Goal: Information Seeking & Learning: Learn about a topic

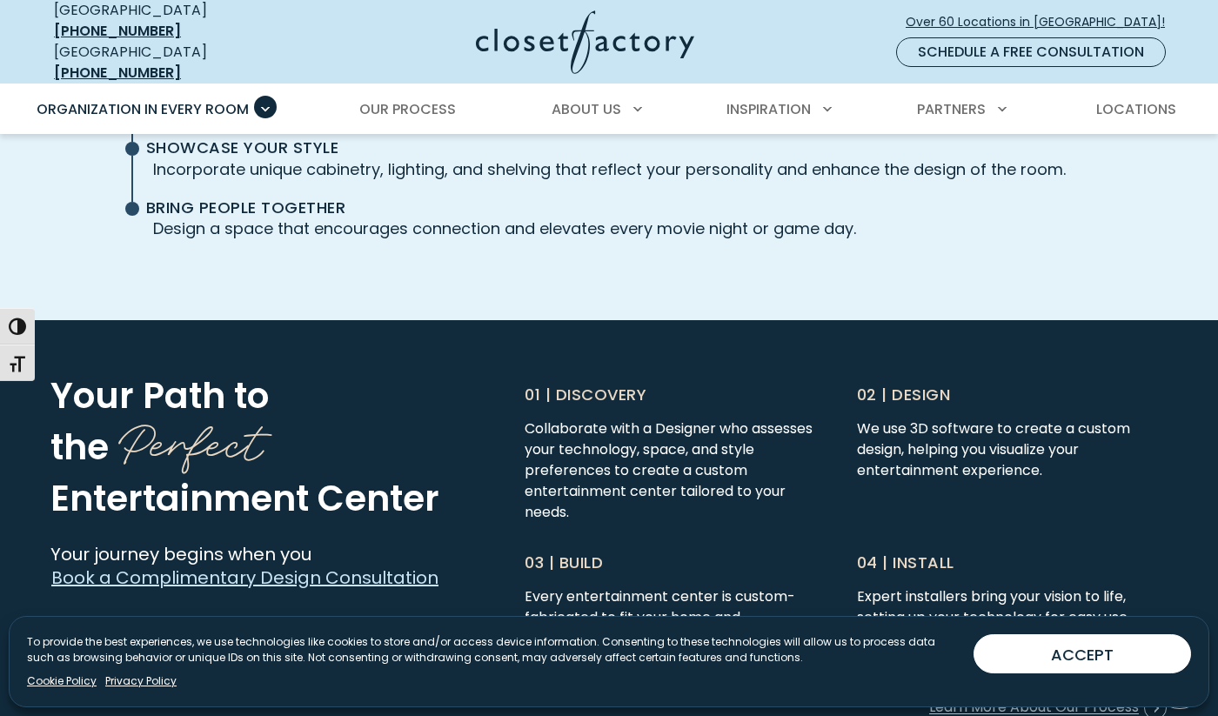
scroll to position [4002, 0]
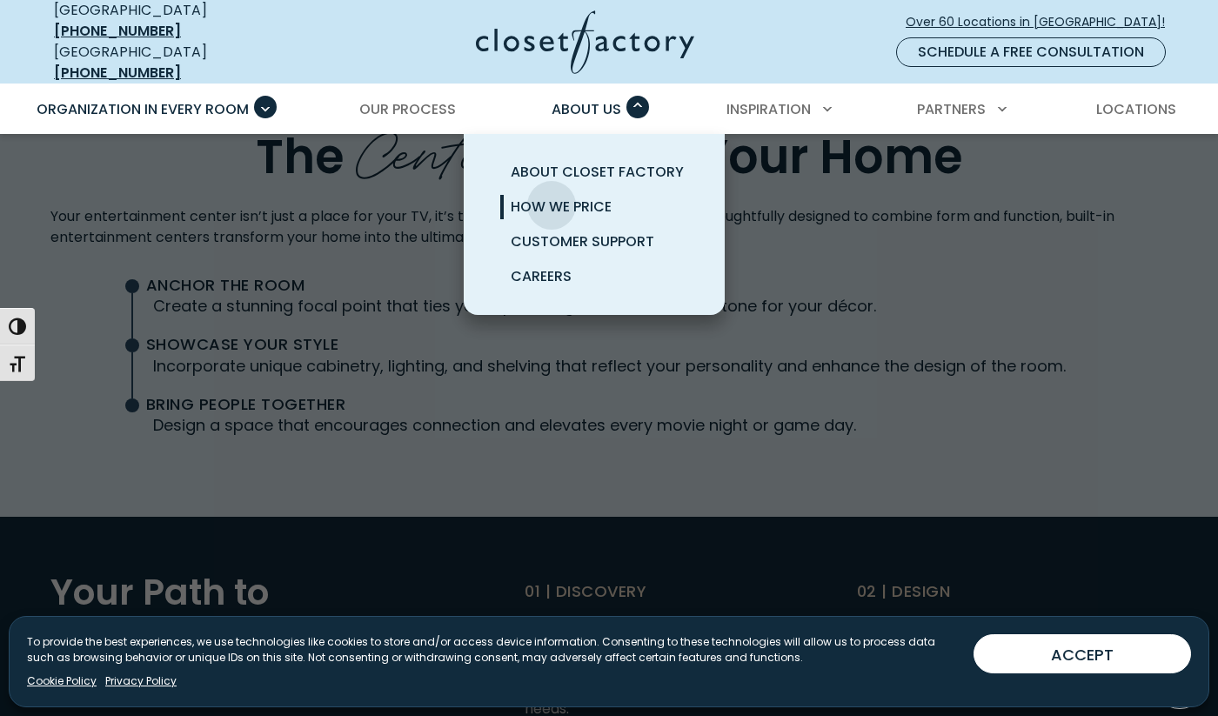
click at [552, 197] on span "How We Price" at bounding box center [561, 207] width 101 height 20
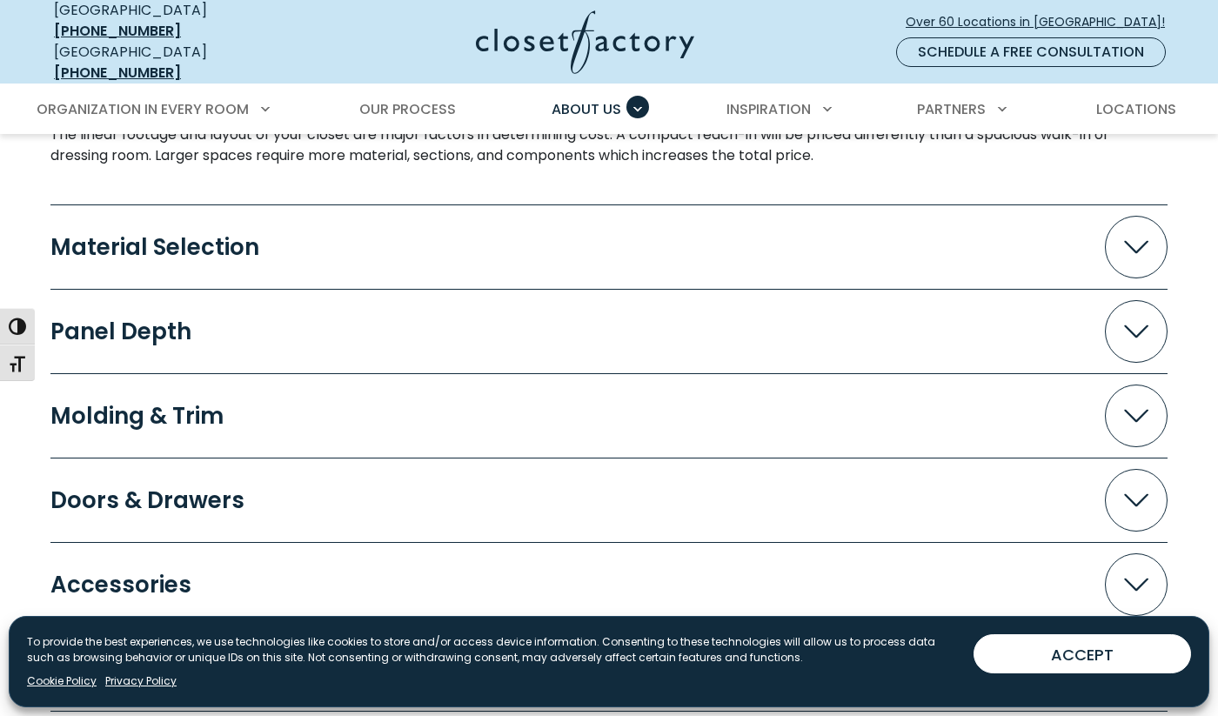
scroll to position [1768, 0]
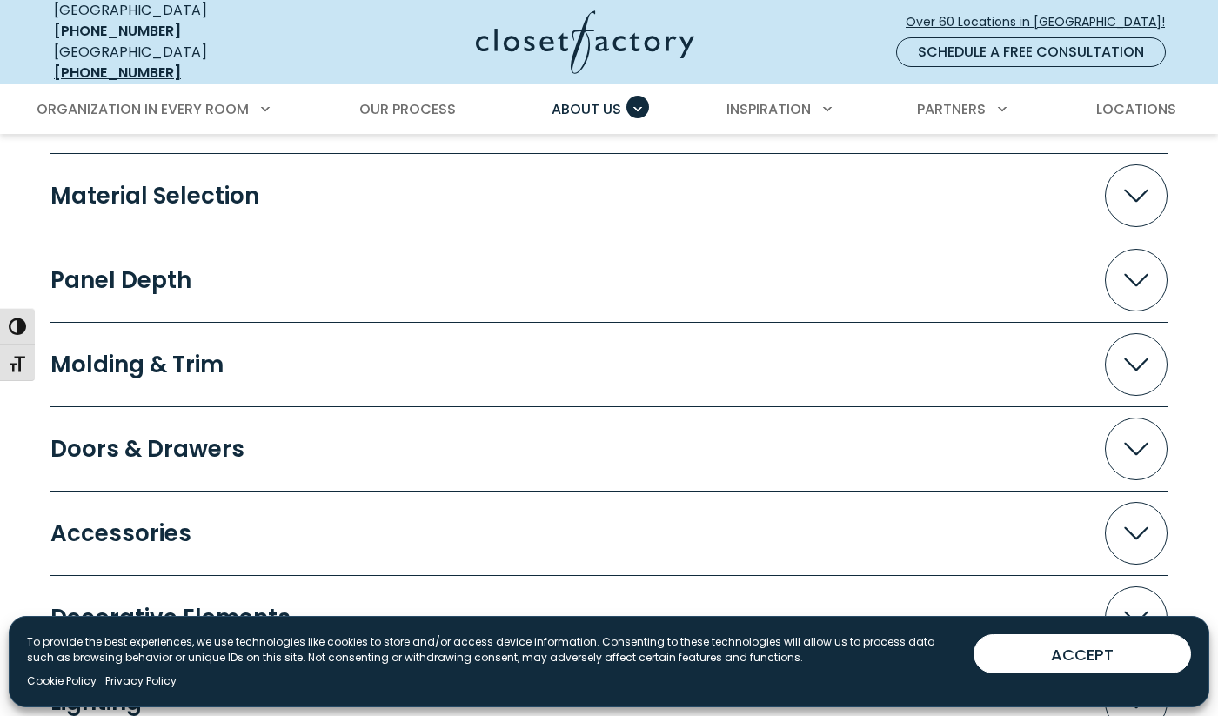
click at [1147, 194] on span "Accordion" at bounding box center [1136, 195] width 63 height 63
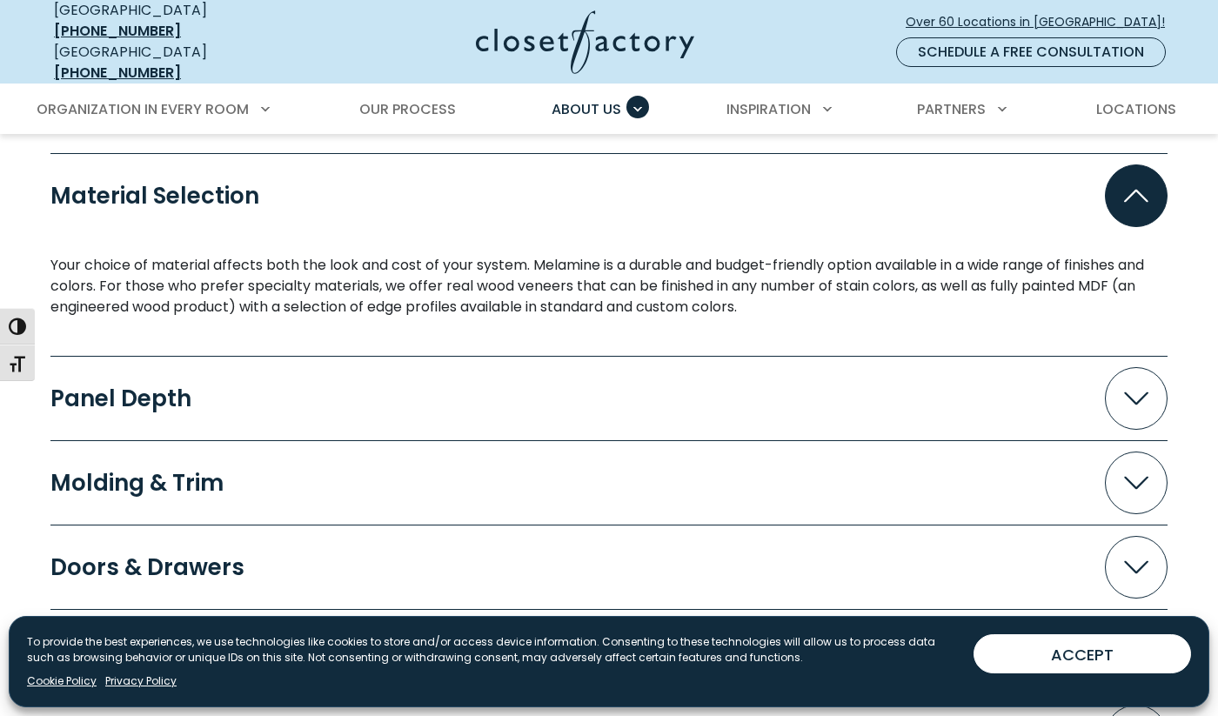
click at [1147, 194] on span "Accordion" at bounding box center [1136, 195] width 63 height 63
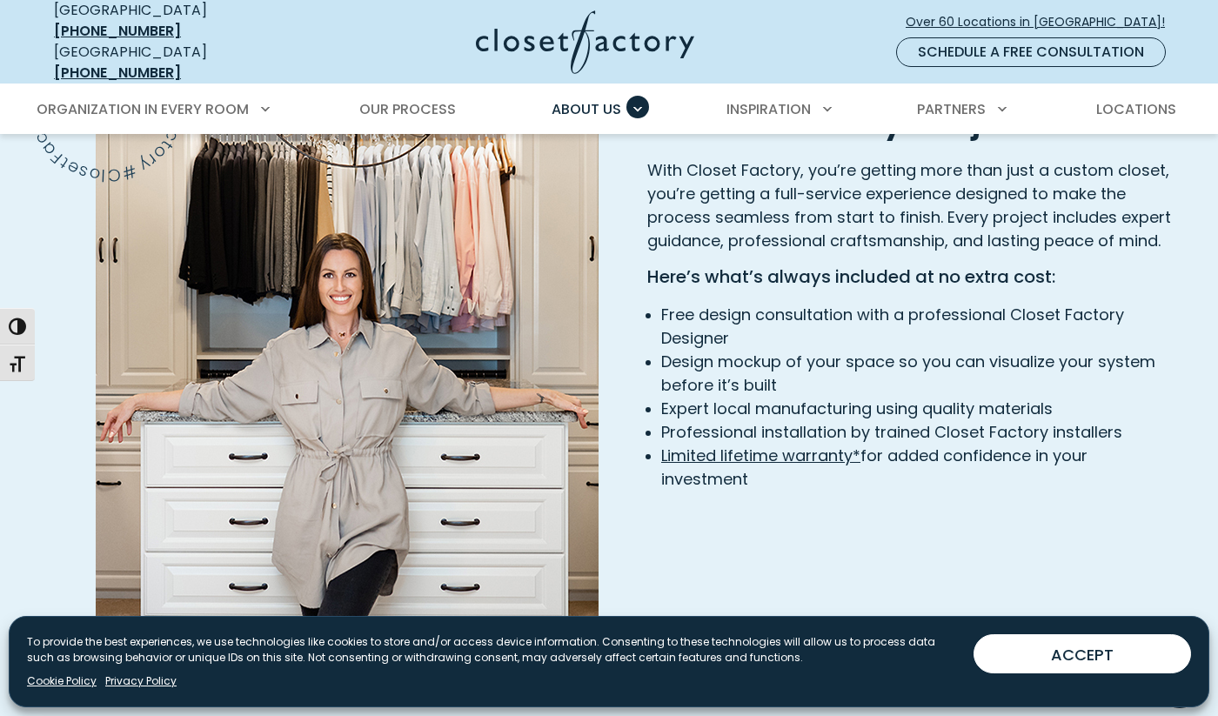
scroll to position [2568, 0]
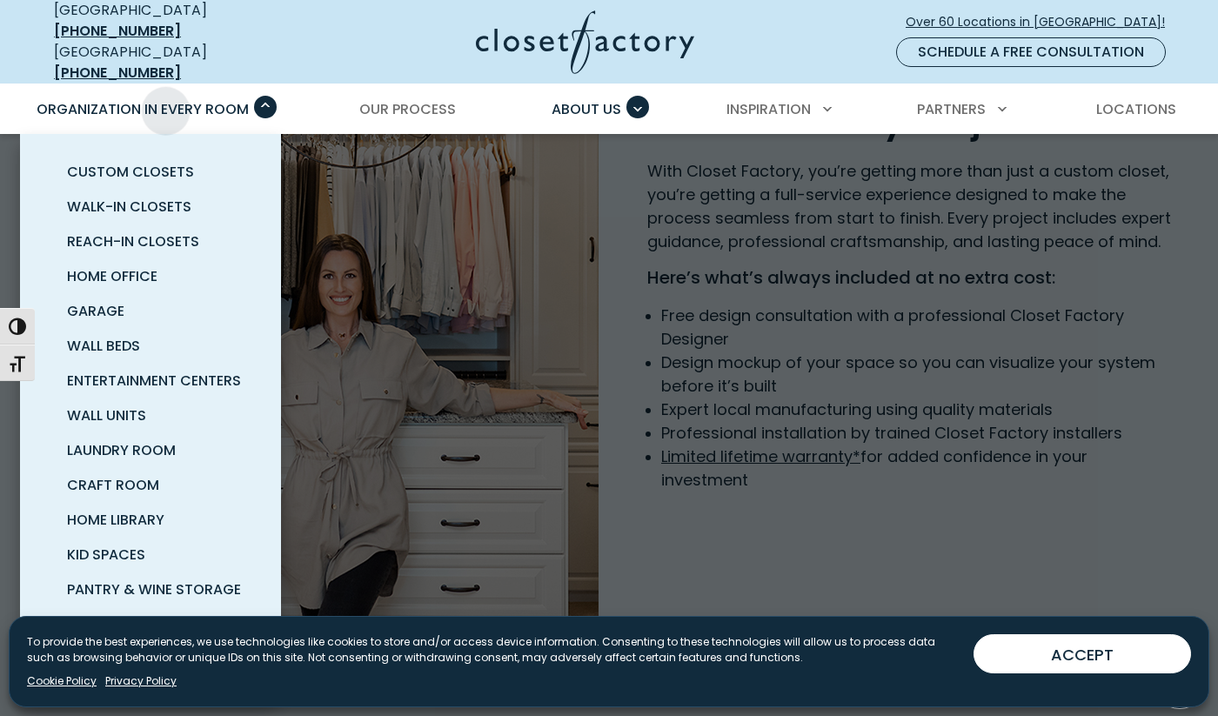
click at [166, 99] on span "Organization in Every Room" at bounding box center [143, 109] width 212 height 20
click at [271, 96] on span "Primary Menu" at bounding box center [265, 107] width 23 height 23
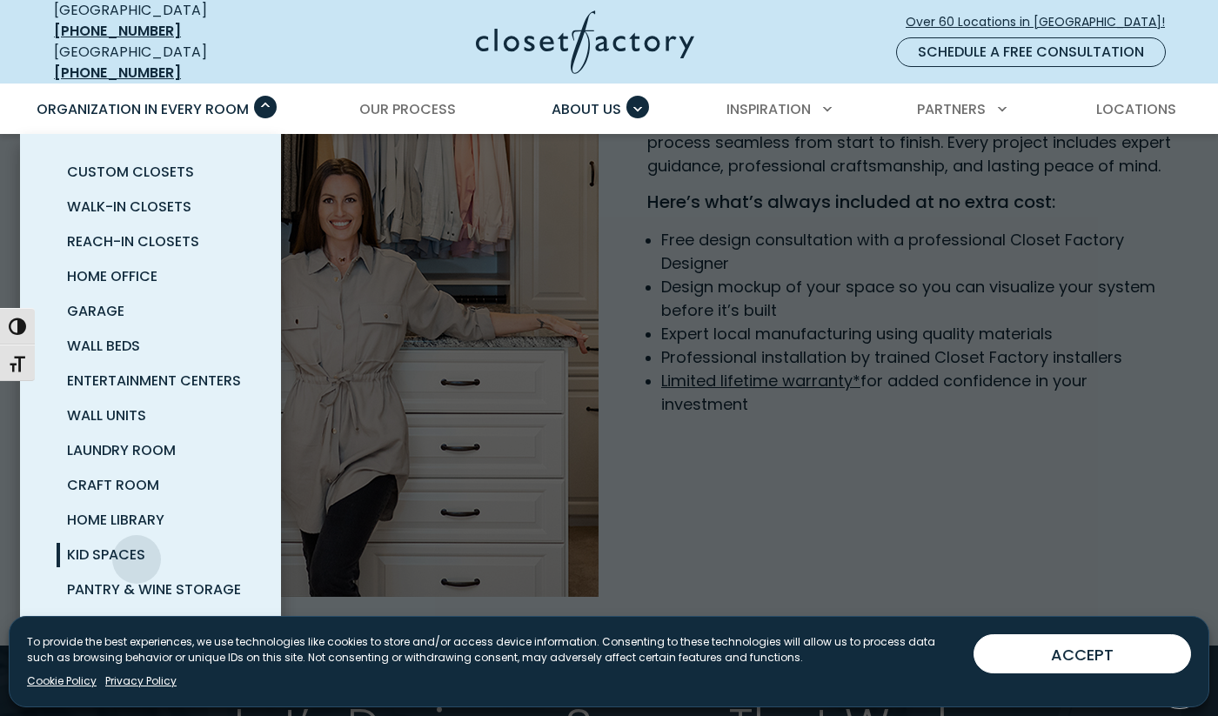
scroll to position [2620, 0]
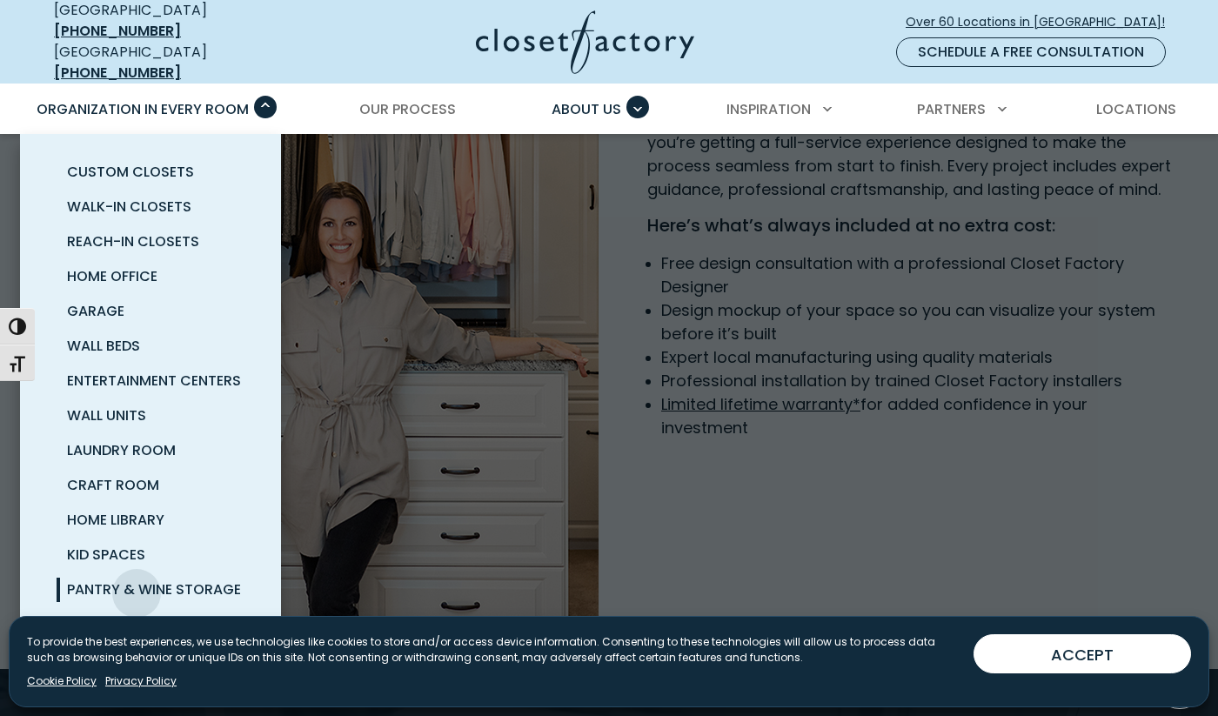
click at [137, 580] on span "Pantry & Wine Storage" at bounding box center [154, 590] width 174 height 20
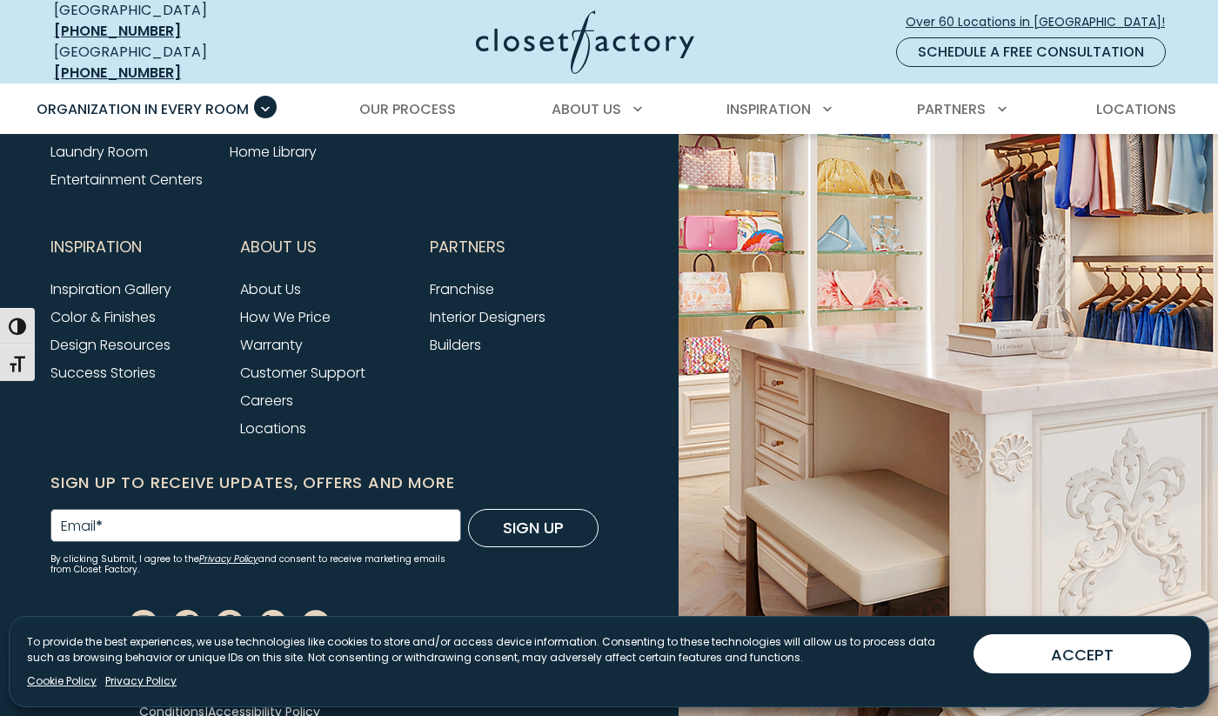
scroll to position [5829, 0]
